Goal: Navigation & Orientation: Find specific page/section

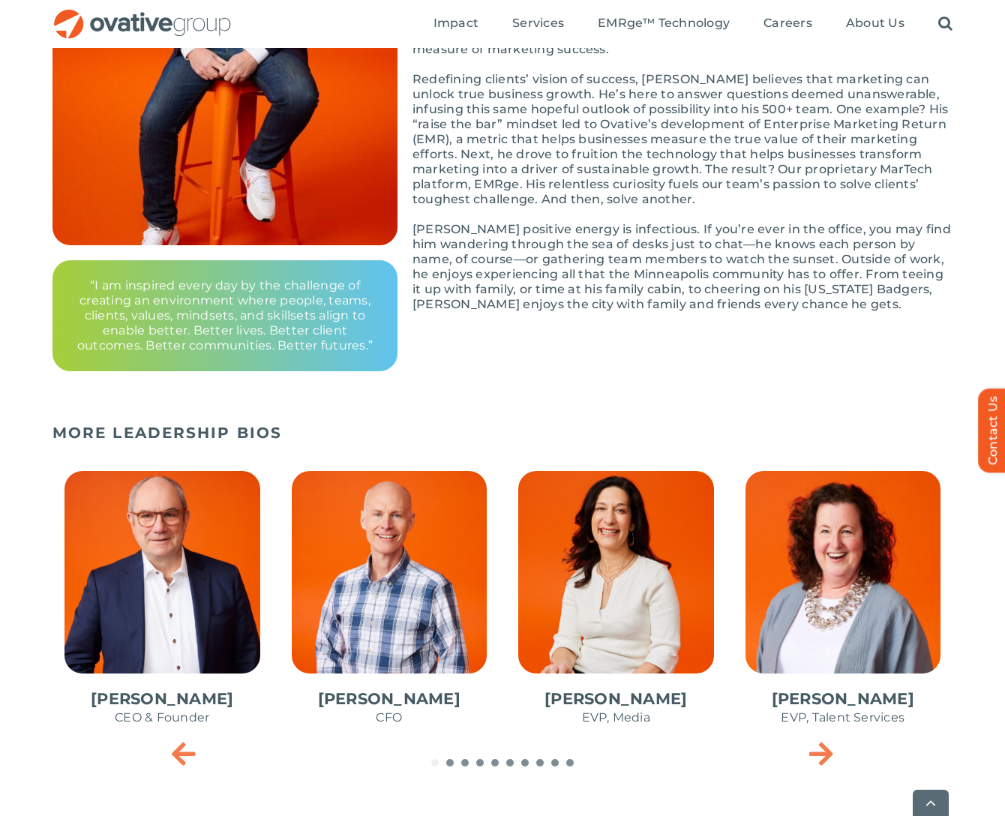
scroll to position [486, 0]
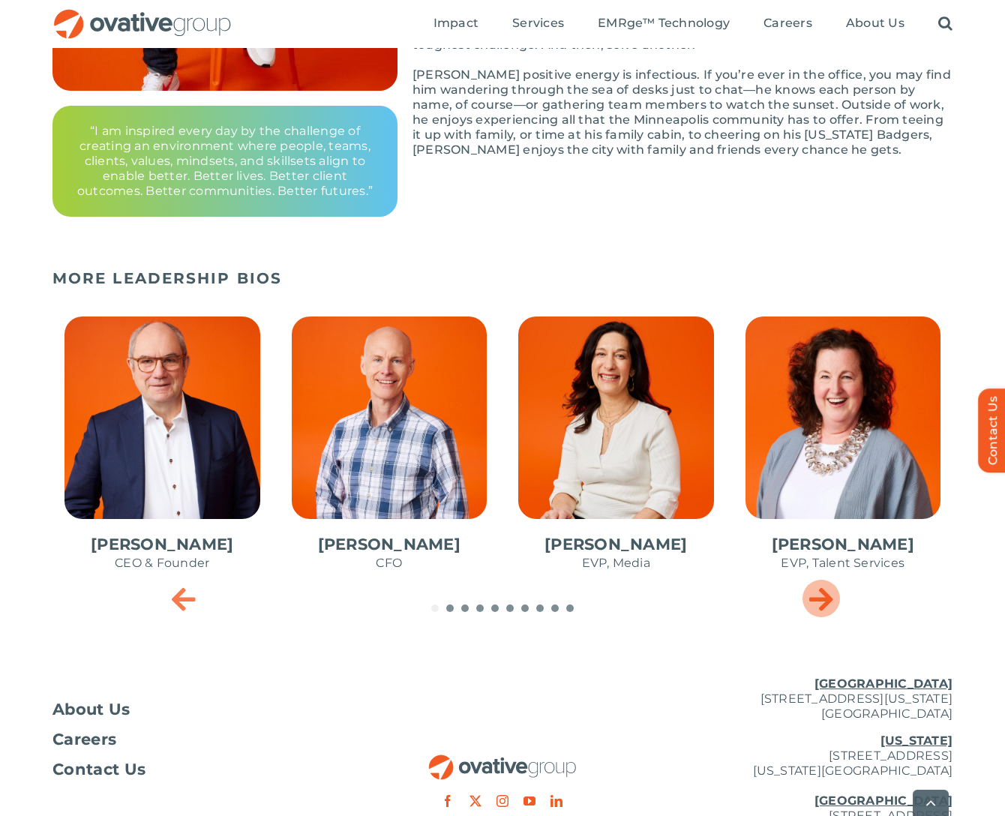
click at [820, 595] on icon "Next slide" at bounding box center [821, 599] width 24 height 30
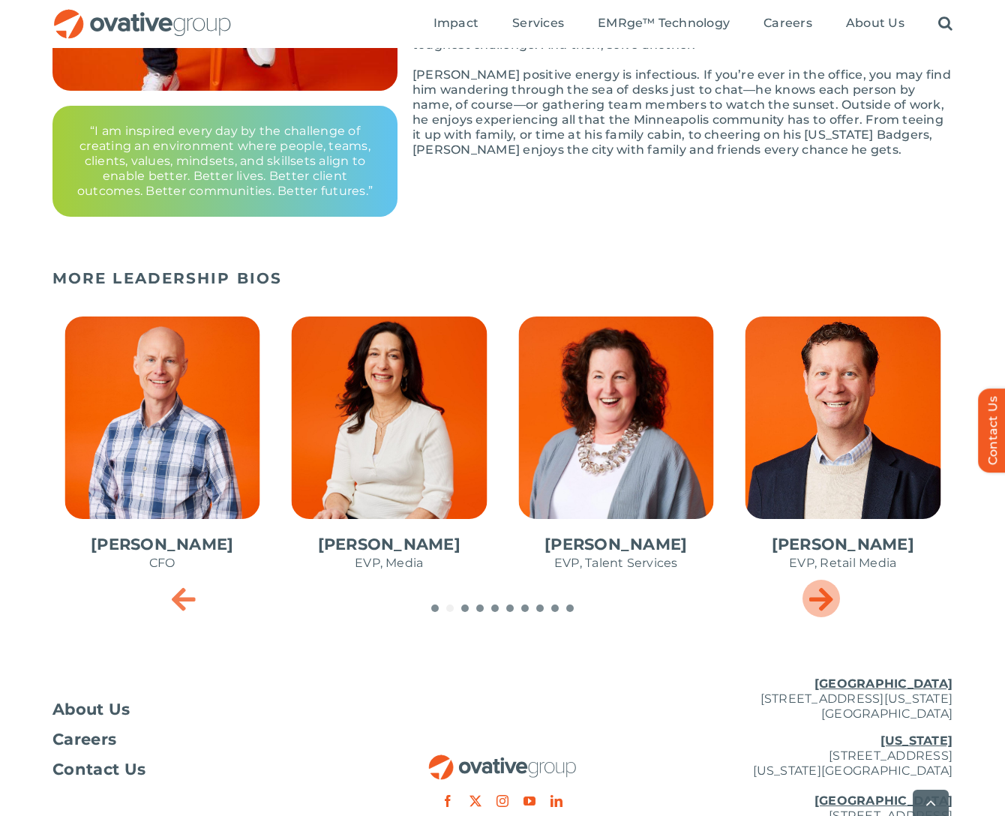
click at [820, 595] on icon "Next slide" at bounding box center [821, 599] width 24 height 30
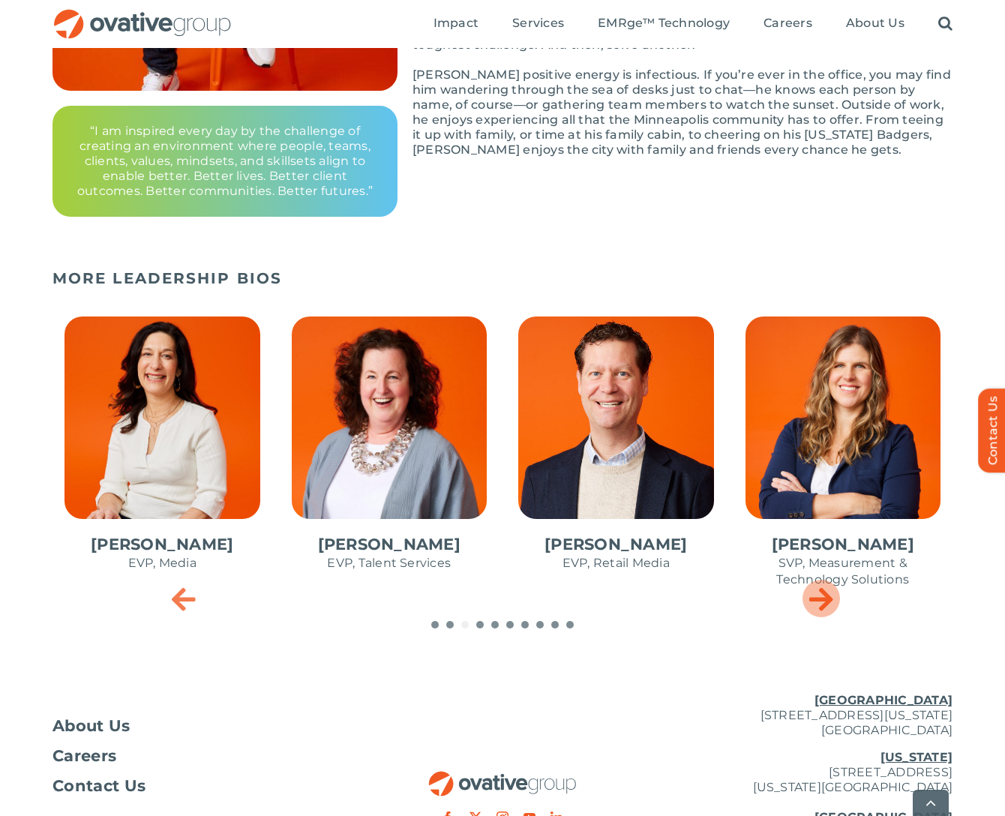
click at [821, 595] on icon "Next slide" at bounding box center [821, 599] width 24 height 30
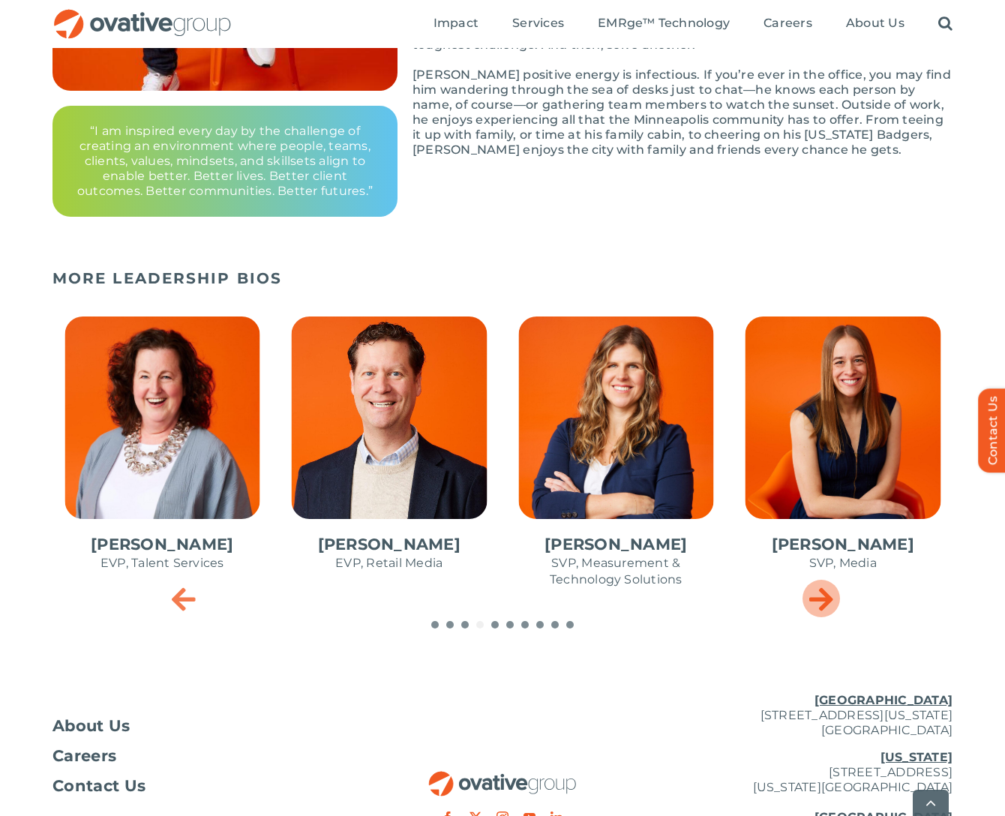
click at [821, 595] on icon "Next slide" at bounding box center [821, 599] width 24 height 30
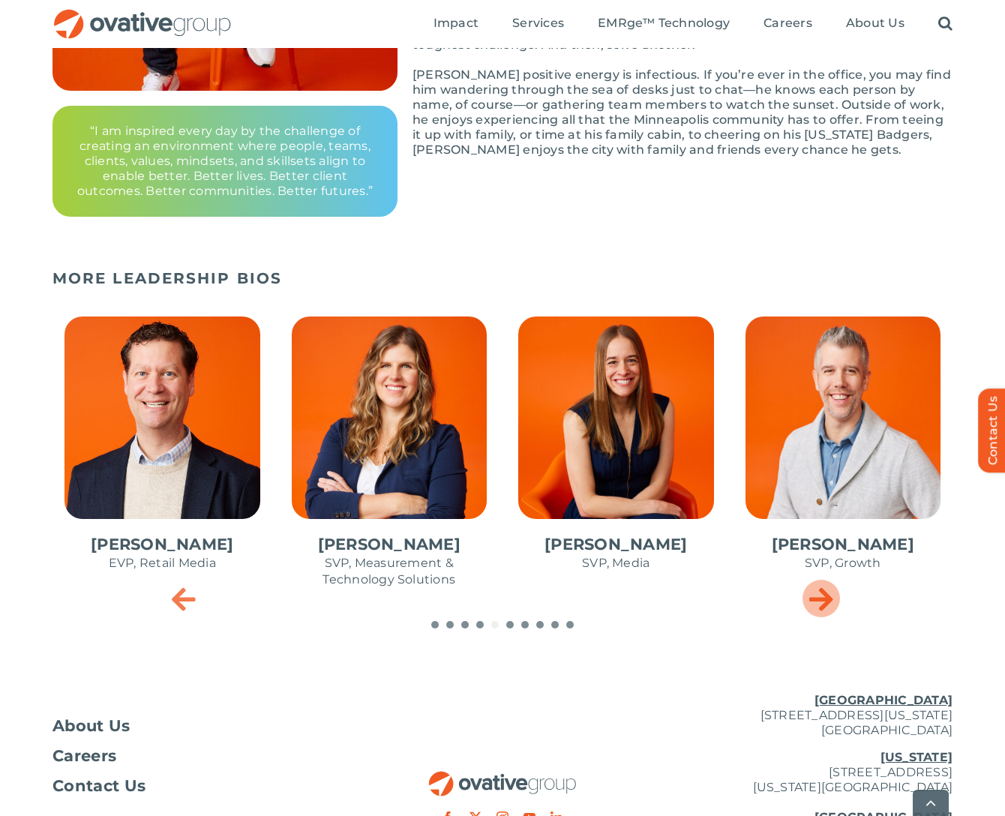
click at [821, 595] on icon "Next slide" at bounding box center [821, 599] width 24 height 30
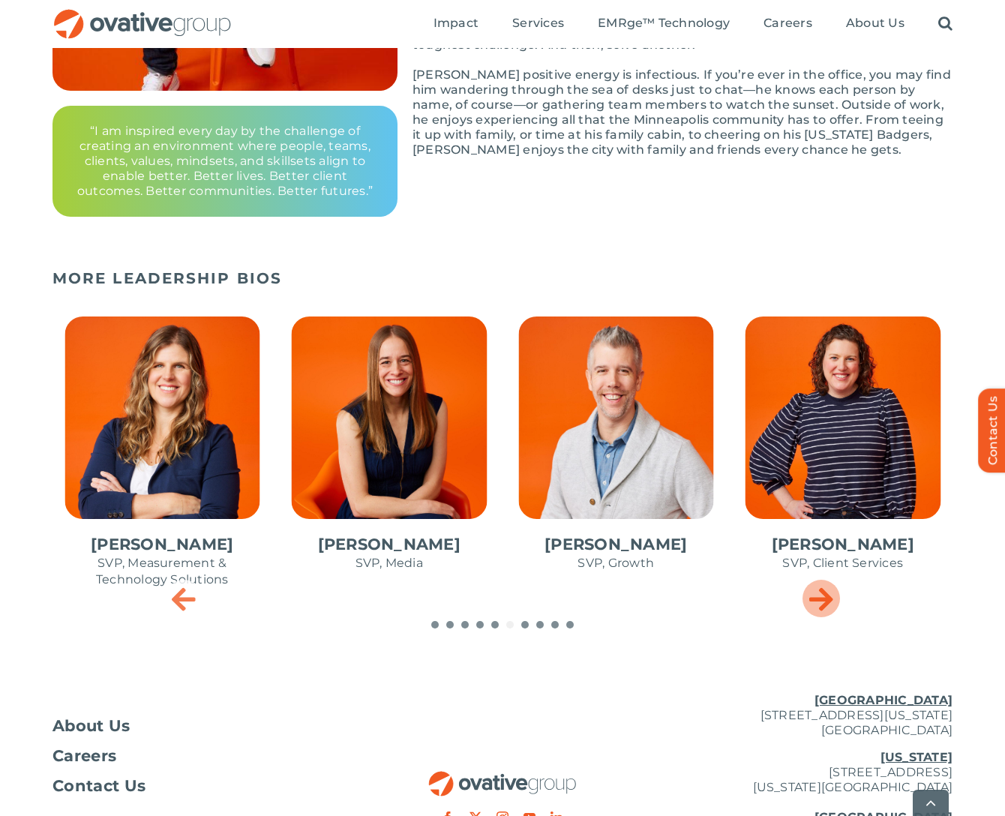
click at [821, 595] on icon "Next slide" at bounding box center [821, 599] width 24 height 30
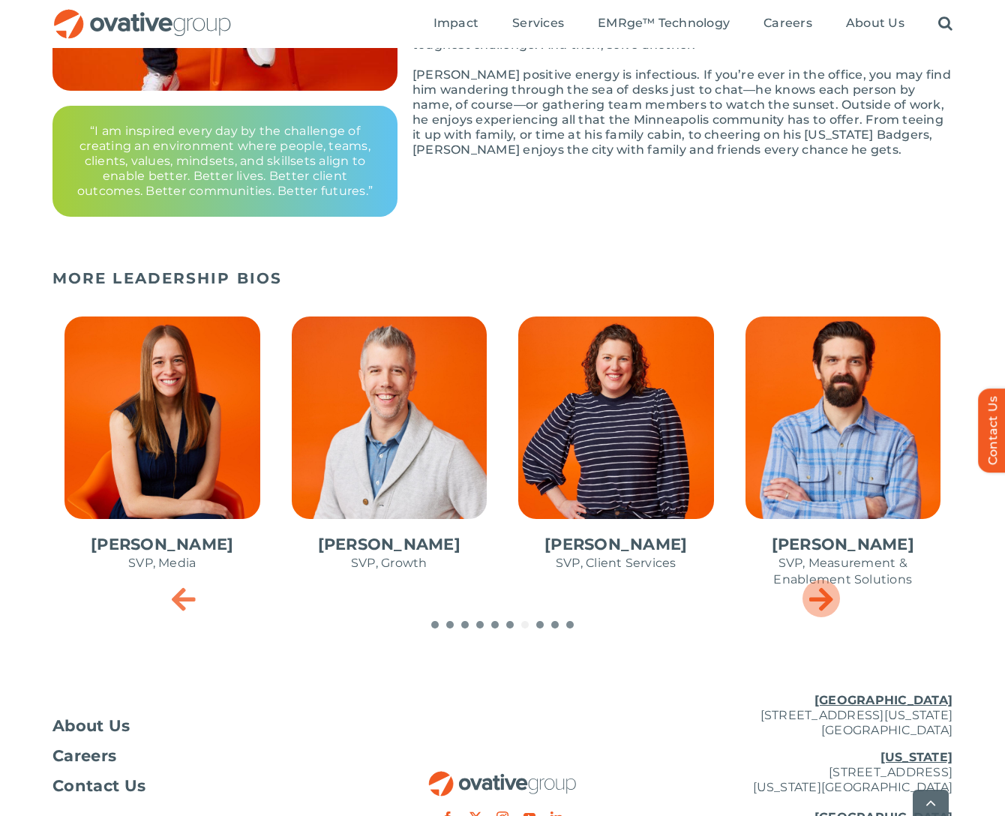
click at [821, 595] on icon "Next slide" at bounding box center [821, 599] width 24 height 30
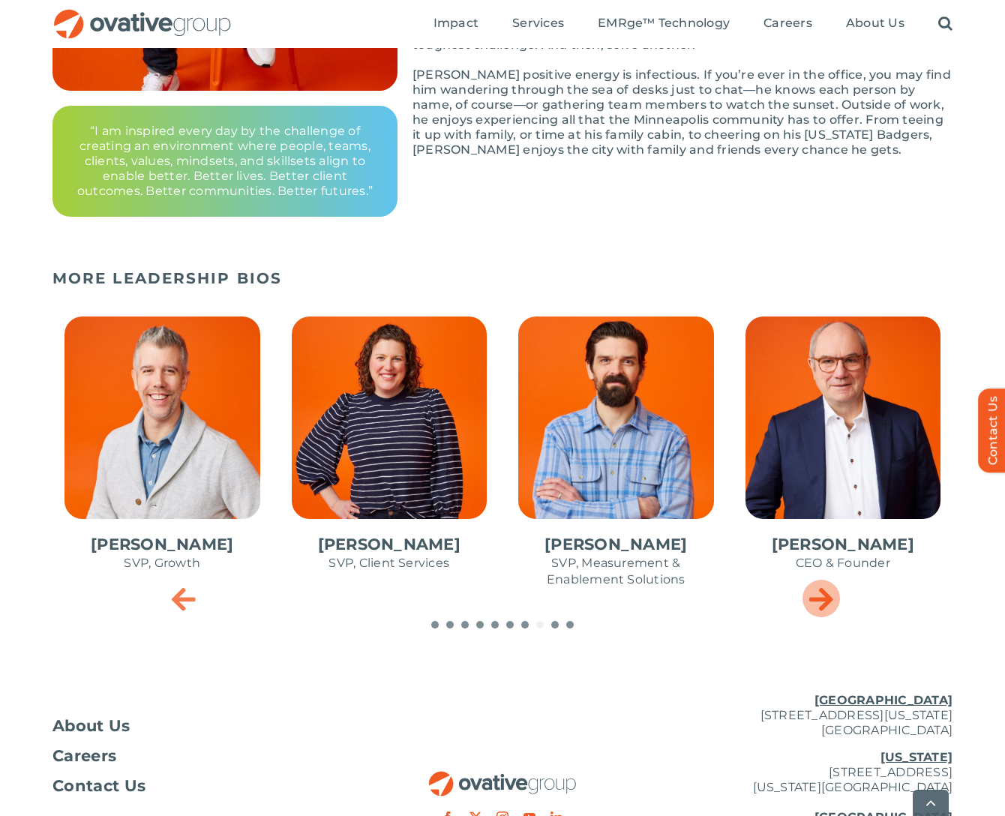
click at [821, 595] on icon "Next slide" at bounding box center [821, 599] width 24 height 30
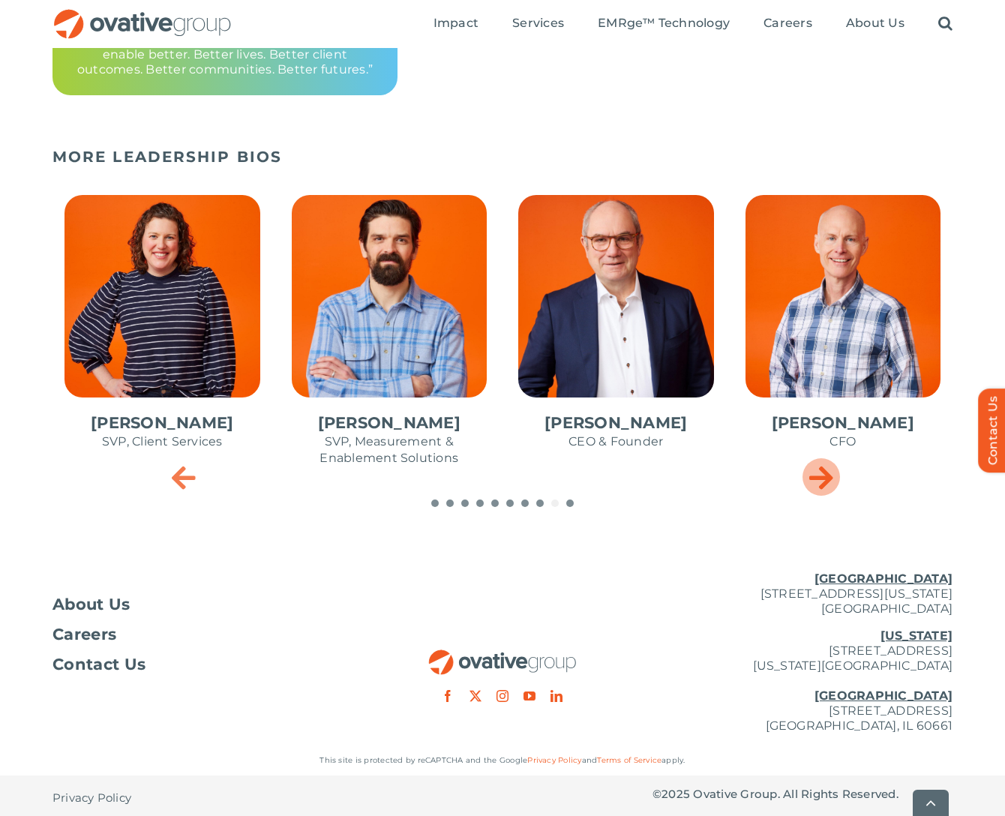
scroll to position [608, 0]
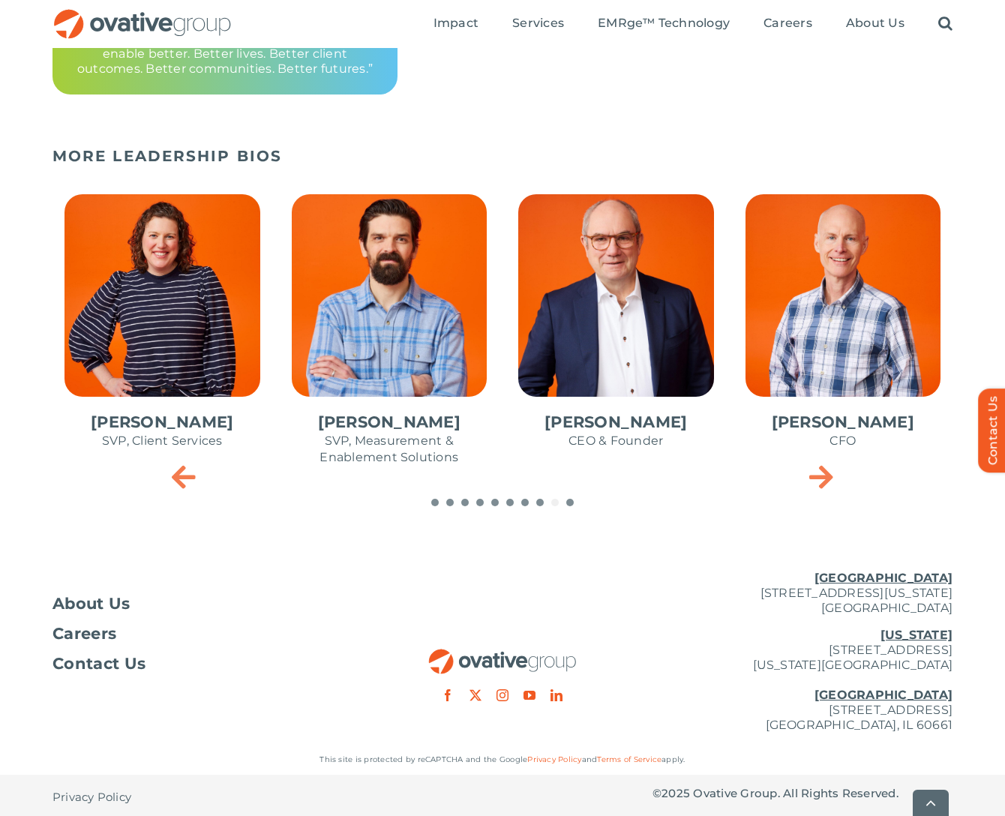
click at [624, 303] on span "1 / 10" at bounding box center [616, 329] width 220 height 294
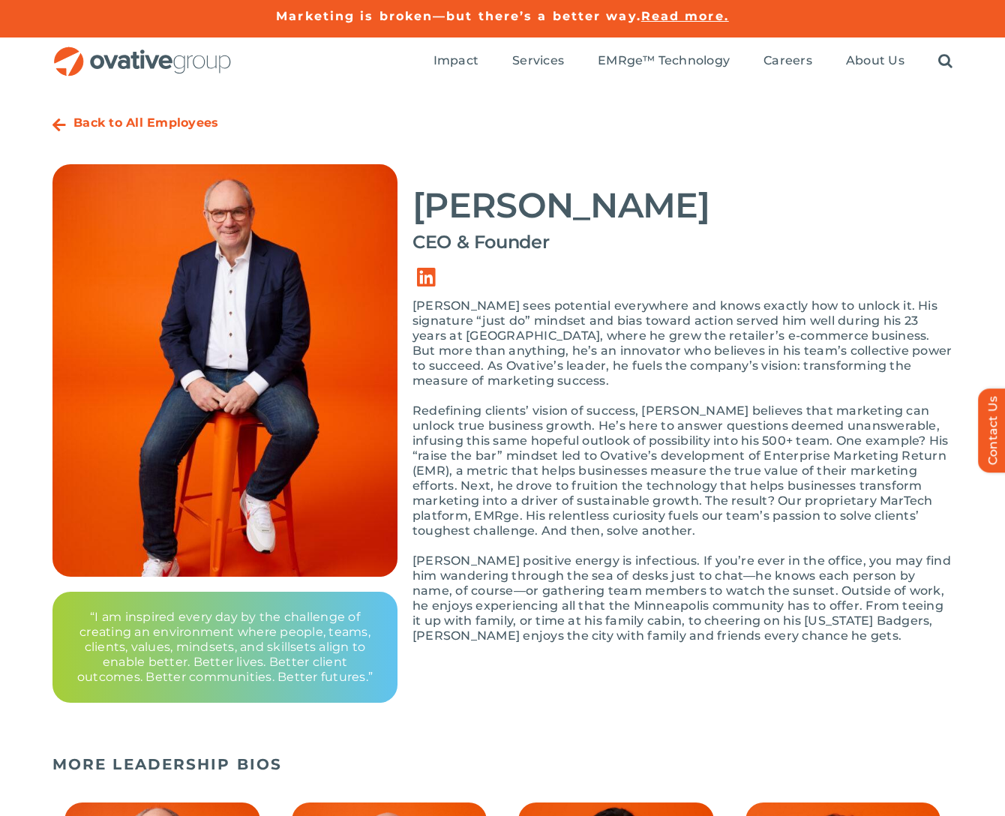
click at [356, 347] on img at bounding box center [225, 370] width 345 height 413
click at [421, 279] on link "Link to https://www.linkedin.com/in/dalenitschke/" at bounding box center [426, 278] width 42 height 42
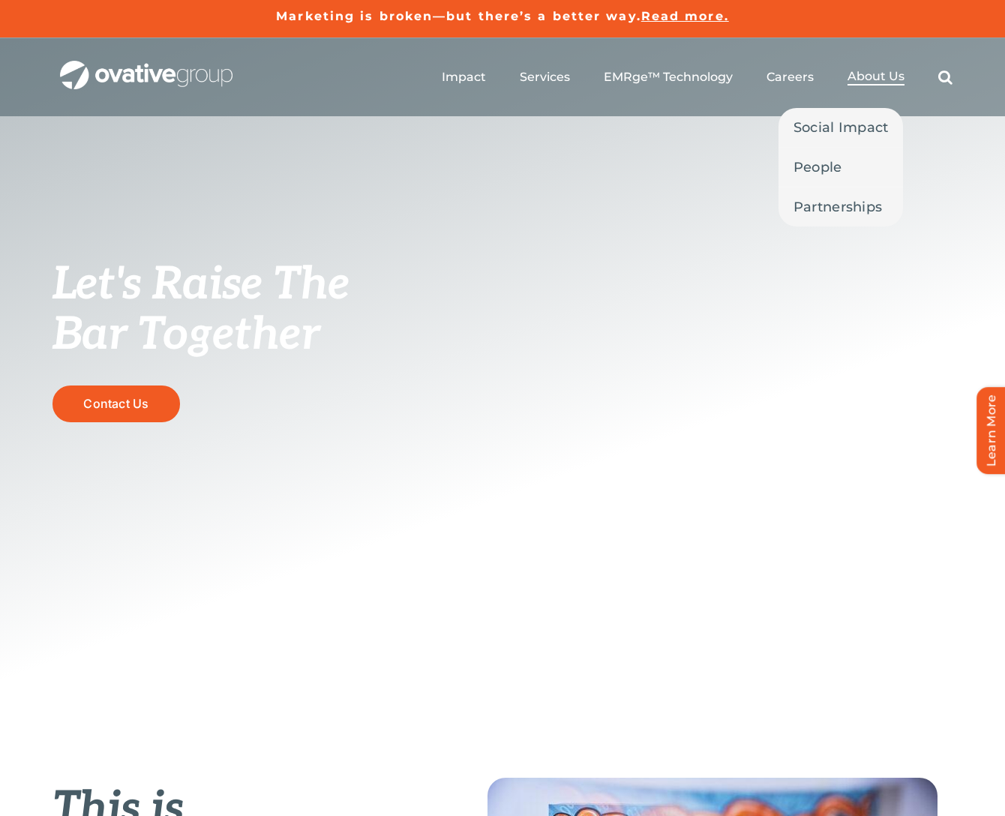
click at [874, 75] on span "About Us" at bounding box center [876, 76] width 57 height 15
